Goal: Find specific page/section: Find specific page/section

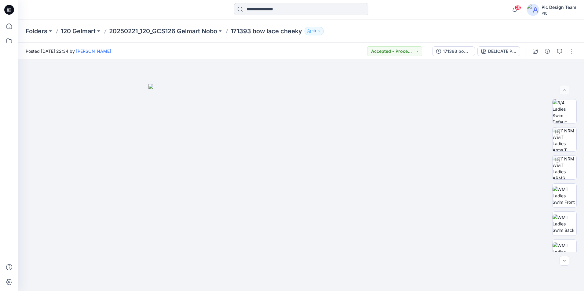
click at [266, 8] on input at bounding box center [301, 9] width 134 height 12
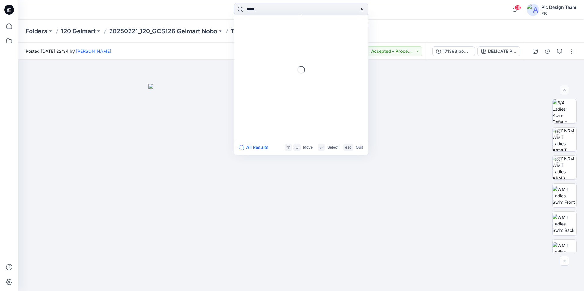
type input "******"
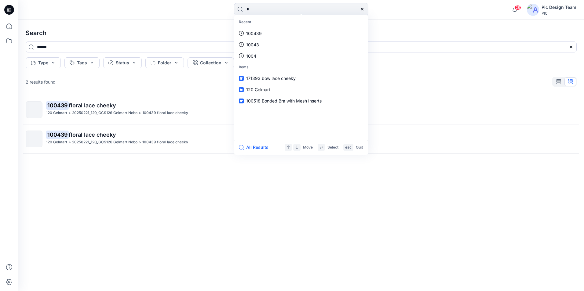
type input "*"
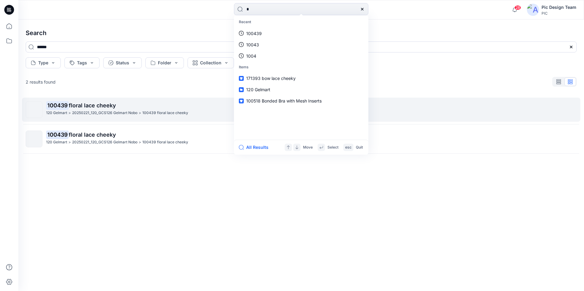
click at [110, 104] on span "floral lace cheeky" at bounding box center [92, 105] width 47 height 6
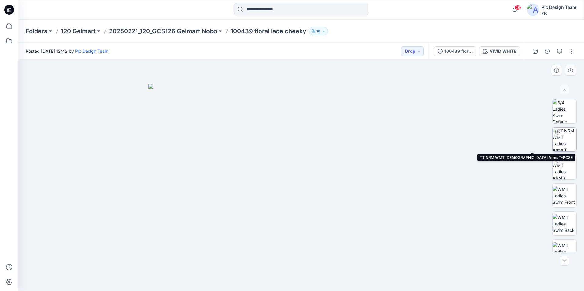
click at [570, 141] on img at bounding box center [564, 140] width 24 height 24
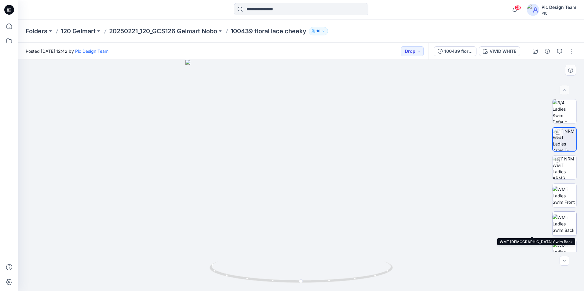
drag, startPoint x: 568, startPoint y: 223, endPoint x: 572, endPoint y: 223, distance: 4.0
click at [568, 223] on img at bounding box center [564, 223] width 24 height 19
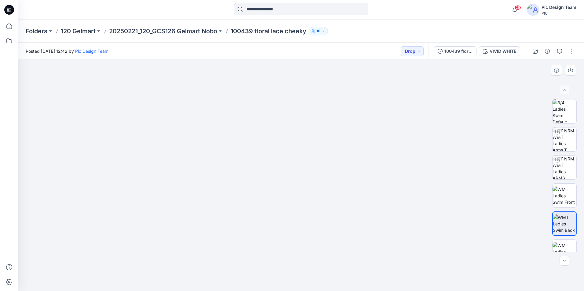
drag, startPoint x: 299, startPoint y: 278, endPoint x: 297, endPoint y: 245, distance: 33.3
click at [452, 49] on div "100439 floral lace cheeky" at bounding box center [458, 51] width 28 height 7
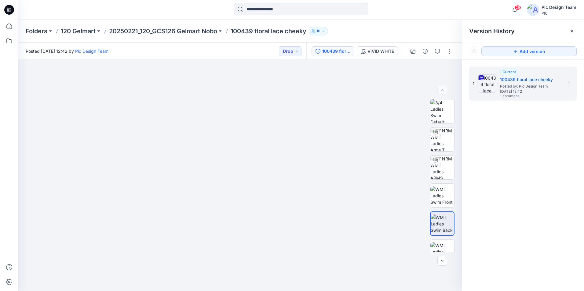
click at [501, 165] on div "1. Current 100439 floral lace cheeky Posted by: Pic Design Team Friday, March 1…" at bounding box center [522, 180] width 122 height 240
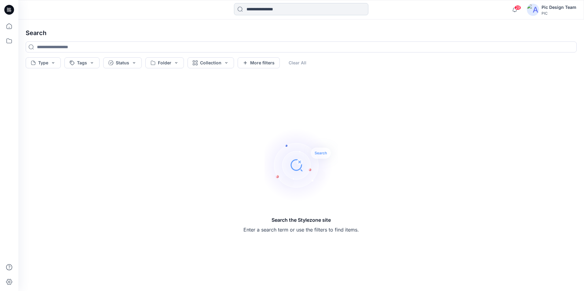
click at [253, 9] on input at bounding box center [301, 9] width 134 height 12
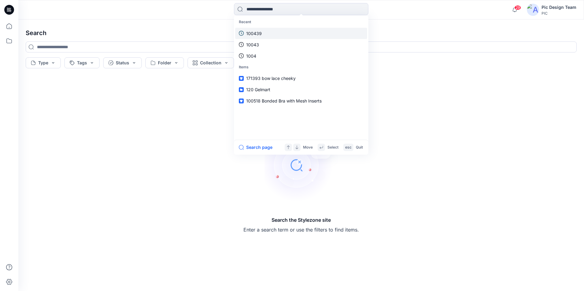
click at [265, 32] on link "100439" at bounding box center [301, 33] width 132 height 11
type input "******"
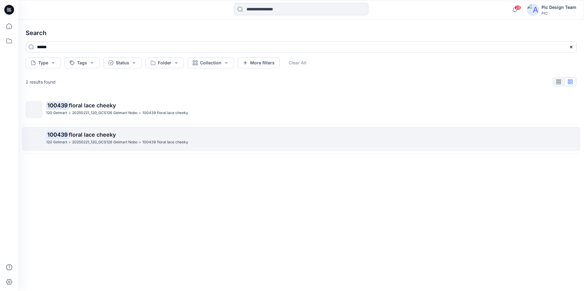
click at [101, 133] on span "floral lace cheeky" at bounding box center [92, 135] width 47 height 6
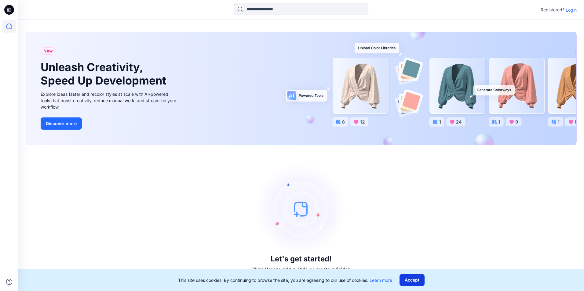
click at [414, 278] on button "Accept" at bounding box center [411, 280] width 25 height 12
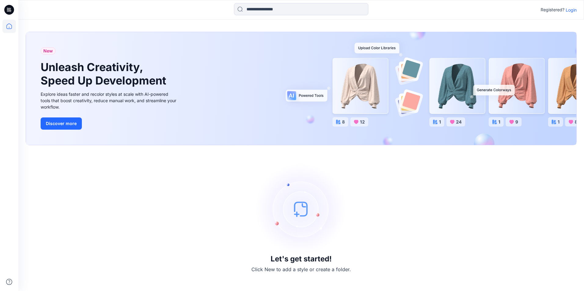
click at [574, 12] on p "Login" at bounding box center [570, 10] width 11 height 6
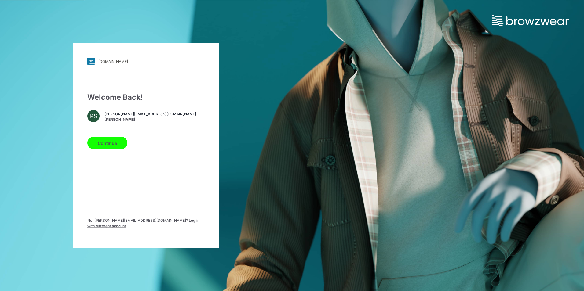
click at [116, 117] on span "rachels@gelmart.com" at bounding box center [150, 113] width 92 height 5
click at [108, 149] on button "Continue" at bounding box center [107, 143] width 40 height 12
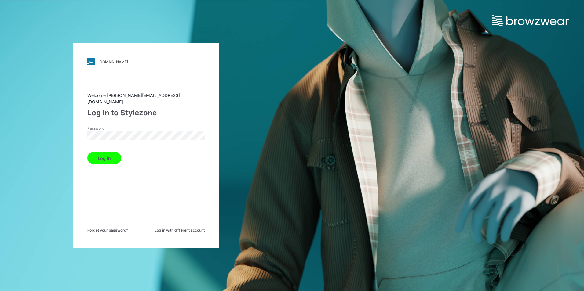
click at [105, 158] on button "Log in" at bounding box center [104, 158] width 34 height 12
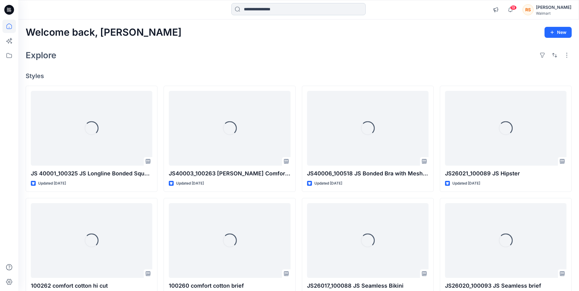
click at [288, 11] on input at bounding box center [298, 9] width 134 height 12
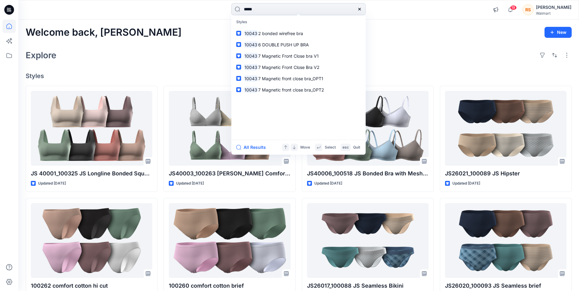
type input "******"
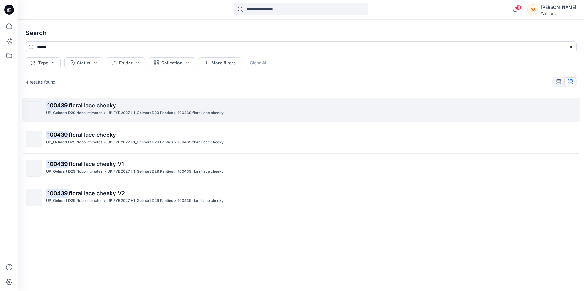
click at [83, 106] on span "floral lace cheeky" at bounding box center [92, 105] width 47 height 6
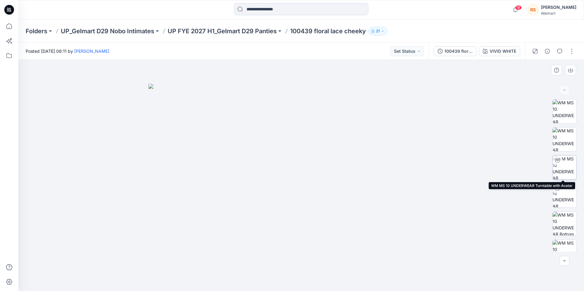
click at [568, 165] on img at bounding box center [564, 168] width 24 height 24
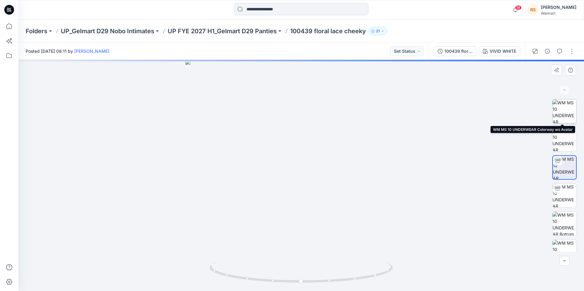
click at [559, 114] on img at bounding box center [564, 112] width 24 height 24
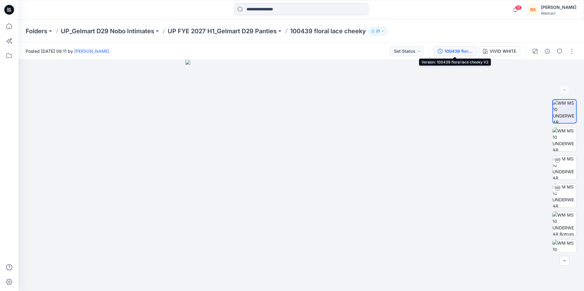
click at [449, 51] on div "100439 floral lace cheeky V2" at bounding box center [458, 51] width 28 height 7
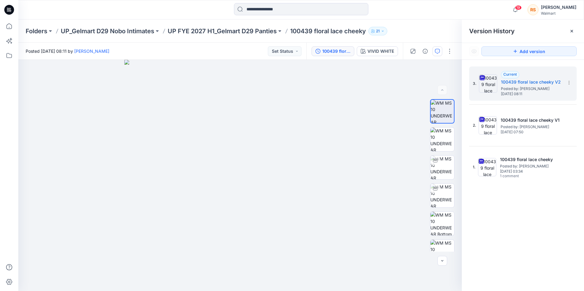
click at [440, 52] on button "button" at bounding box center [437, 51] width 10 height 10
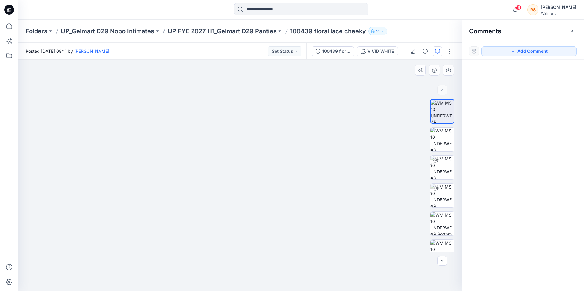
click at [170, 253] on img at bounding box center [240, 159] width 298 height 265
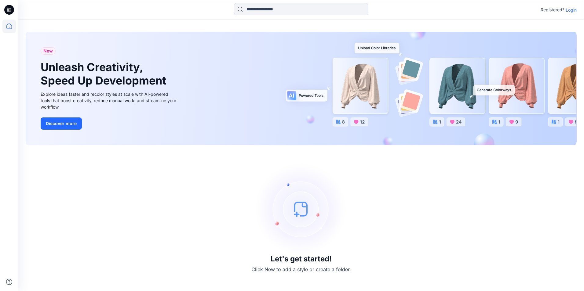
click at [570, 11] on p "Login" at bounding box center [570, 10] width 11 height 6
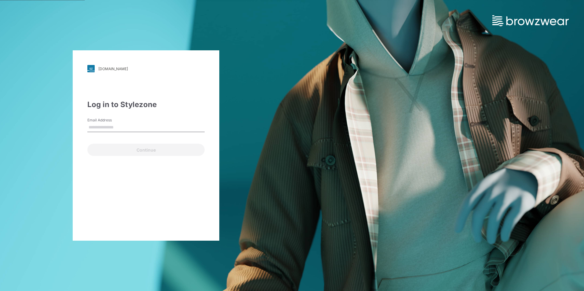
click at [110, 128] on input "Email Address" at bounding box center [145, 127] width 117 height 9
type input "**********"
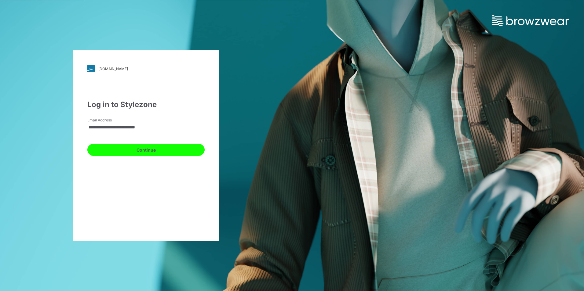
click at [143, 150] on button "Continue" at bounding box center [145, 150] width 117 height 12
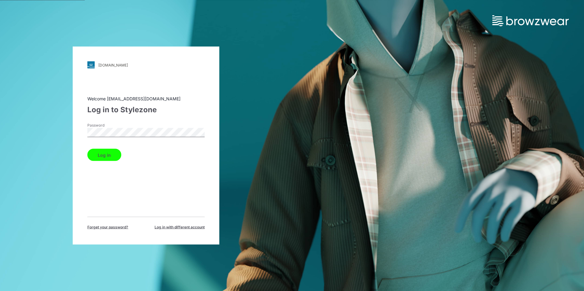
click at [105, 156] on button "Log in" at bounding box center [104, 155] width 34 height 12
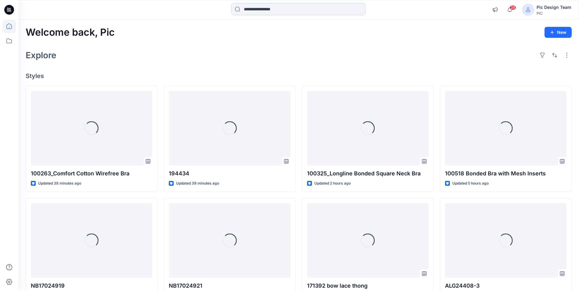
click at [276, 10] on input at bounding box center [298, 9] width 134 height 12
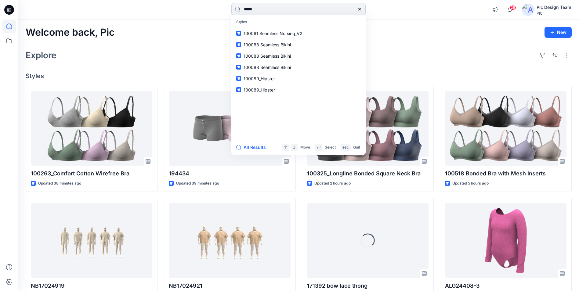
type input "******"
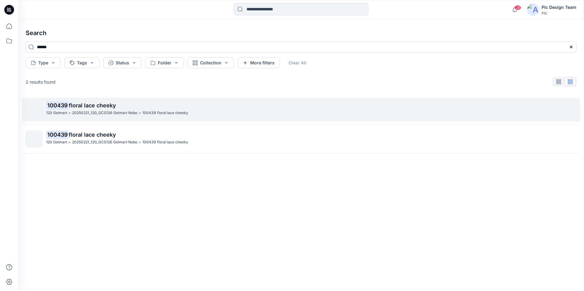
click at [118, 108] on p "100439 floral lace cheeky" at bounding box center [311, 105] width 530 height 9
